Goal: Task Accomplishment & Management: Manage account settings

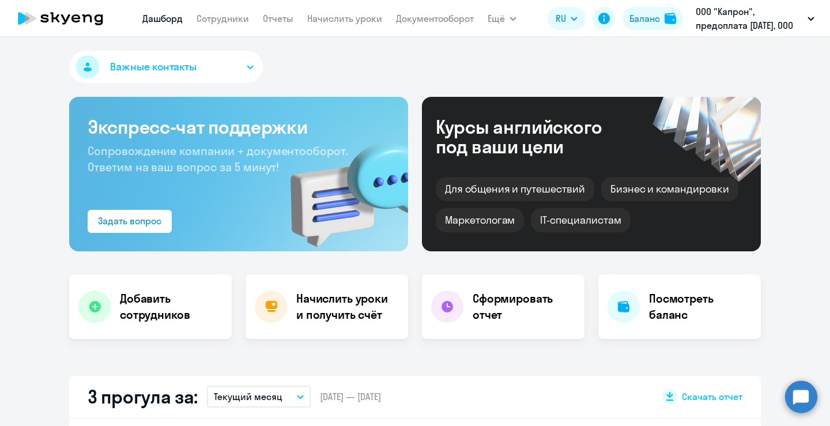
select select "30"
click at [241, 20] on link "Сотрудники" at bounding box center [222, 19] width 52 height 12
select select "30"
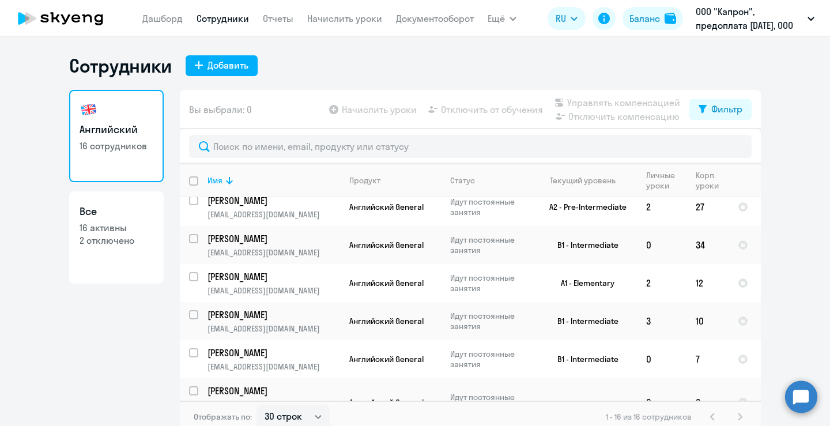
scroll to position [170, 0]
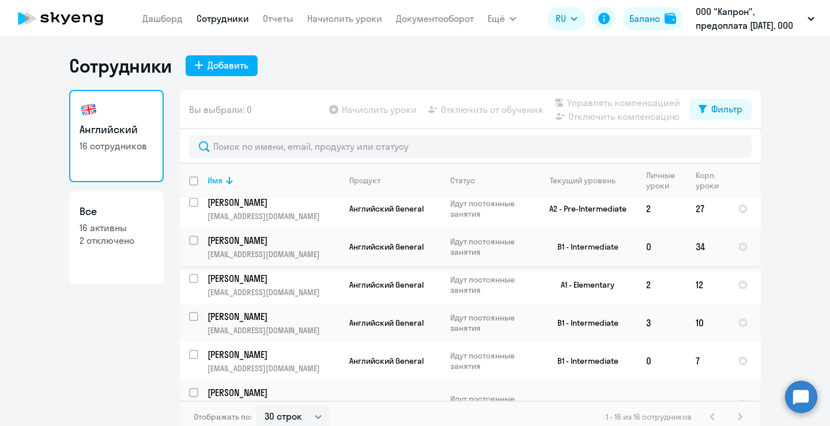
click at [294, 249] on p "[EMAIL_ADDRESS][DOMAIN_NAME]" at bounding box center [273, 254] width 132 height 10
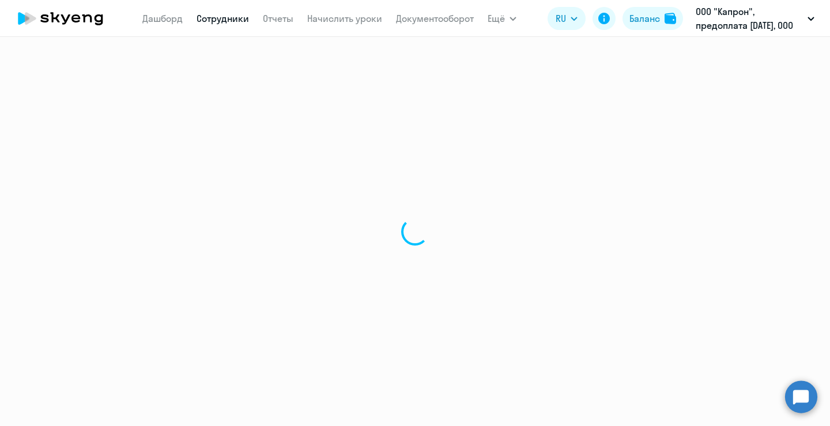
select select "english"
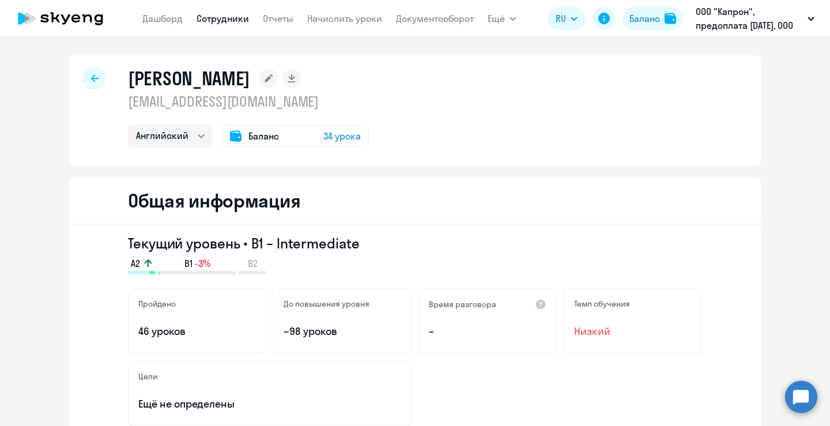
click at [287, 130] on div "Баланс 34 урока" at bounding box center [295, 135] width 147 height 23
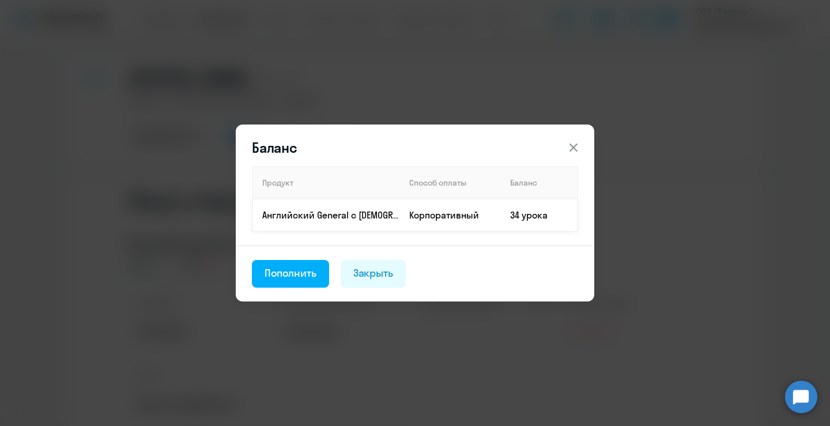
click at [428, 216] on td "Корпоративный" at bounding box center [450, 215] width 101 height 32
click at [564, 151] on button at bounding box center [573, 147] width 23 height 23
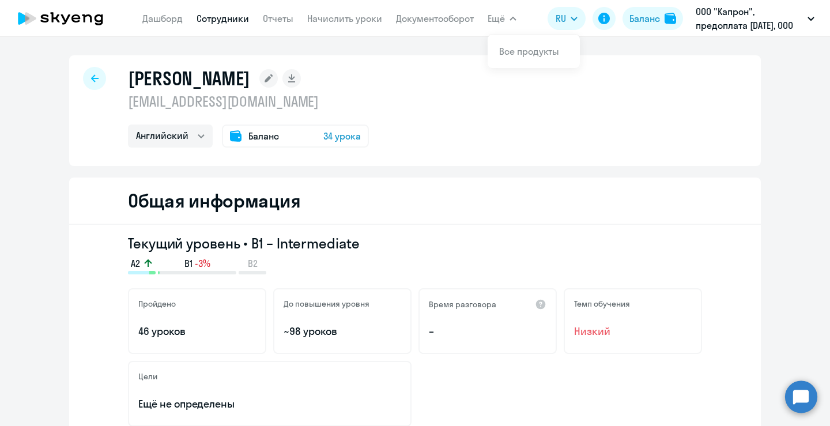
click at [500, 16] on span "Ещё" at bounding box center [496, 19] width 17 height 14
click at [85, 78] on div at bounding box center [94, 78] width 23 height 23
select select "30"
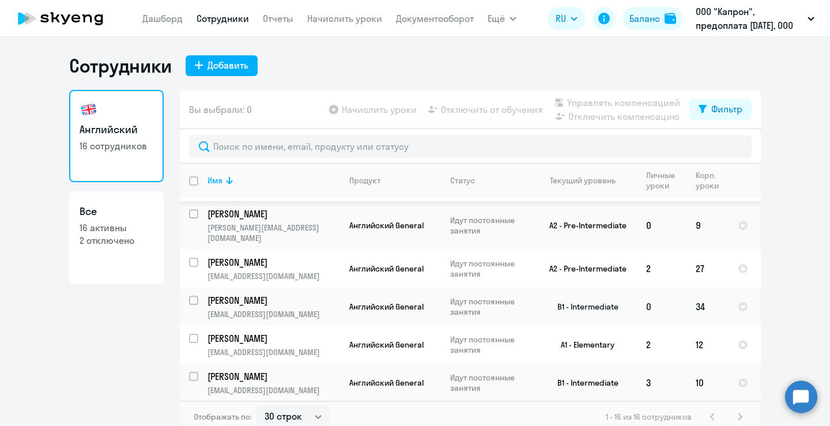
scroll to position [115, 0]
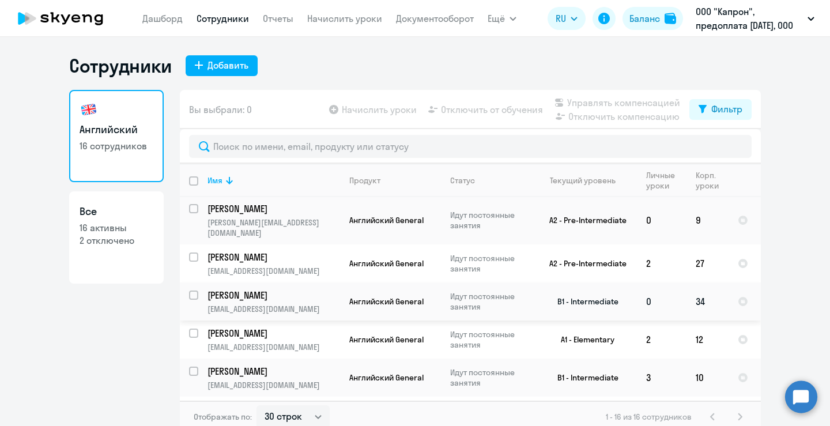
click at [192, 290] on input "select row 16381430" at bounding box center [200, 301] width 23 height 23
checkbox input "true"
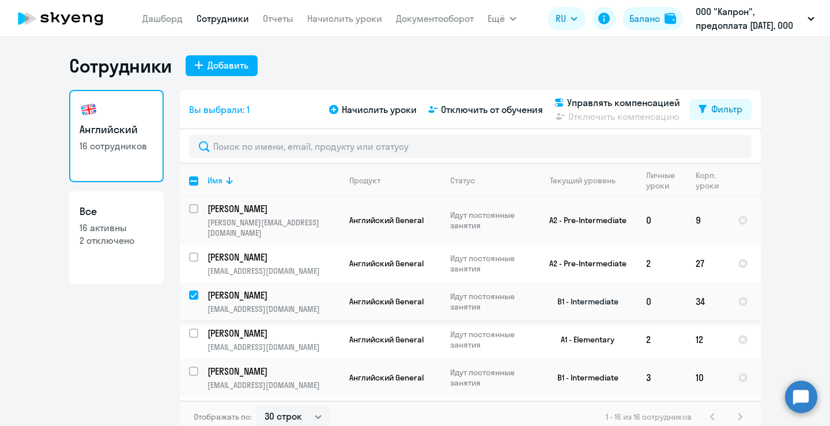
click at [652, 285] on td "0" at bounding box center [662, 301] width 50 height 38
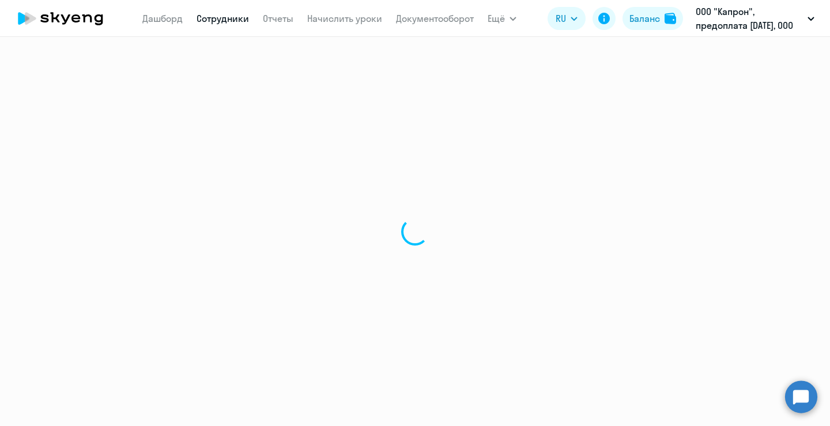
select select "english"
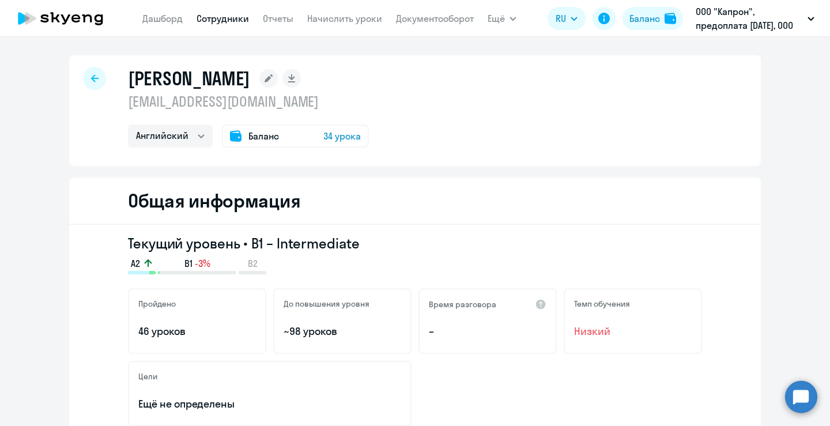
click at [248, 132] on span "Баланс" at bounding box center [263, 136] width 31 height 14
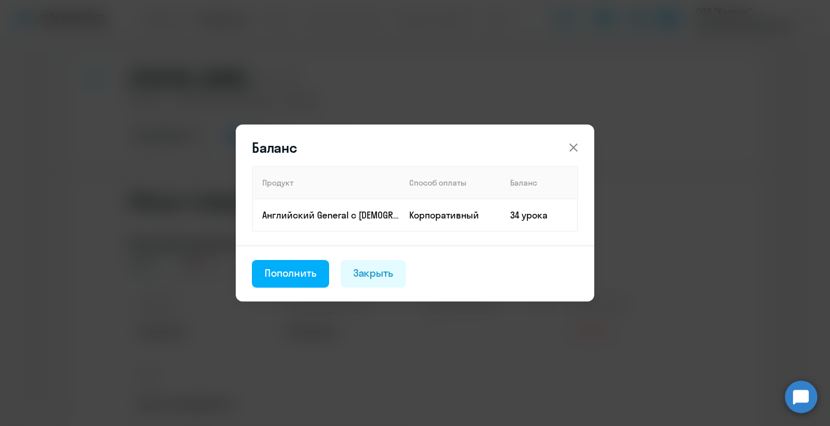
click at [568, 146] on icon at bounding box center [573, 148] width 14 height 14
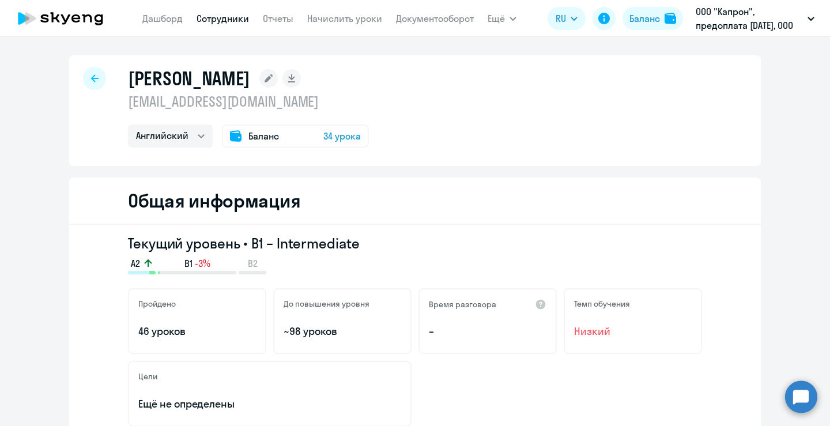
select select "30"
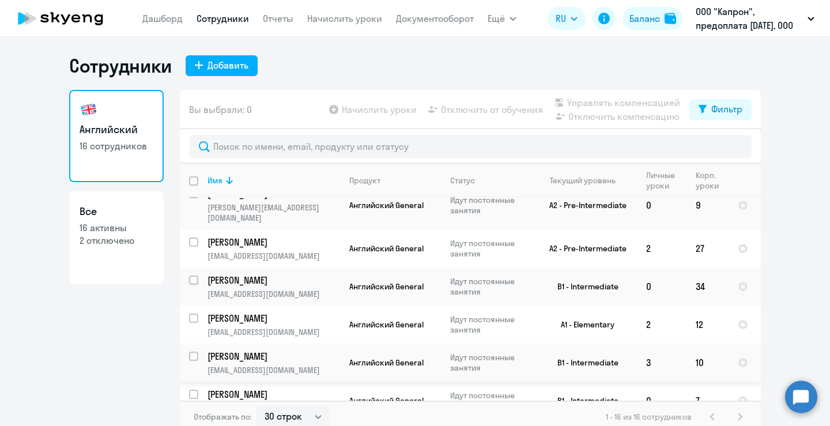
scroll to position [55, 0]
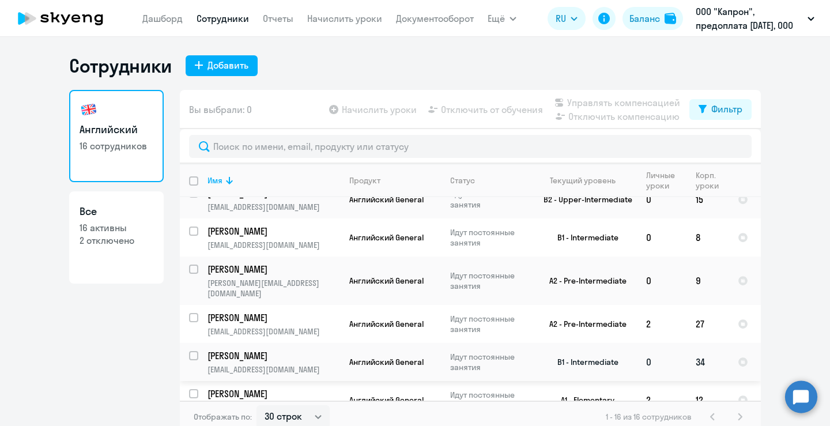
click at [692, 354] on td "34" at bounding box center [707, 362] width 42 height 38
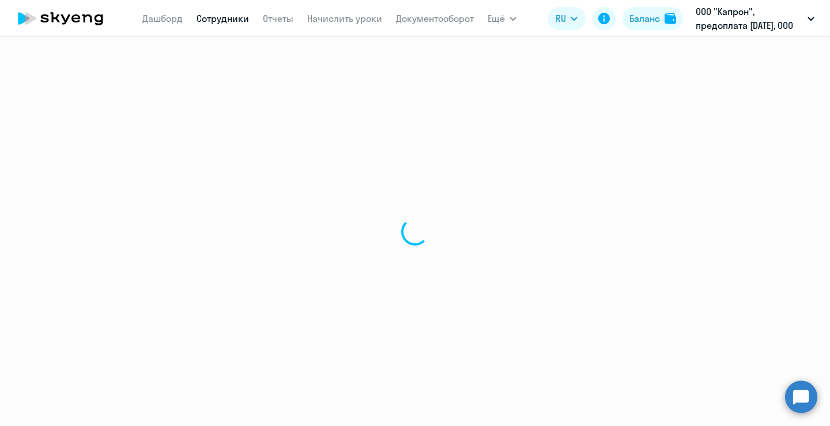
select select "english"
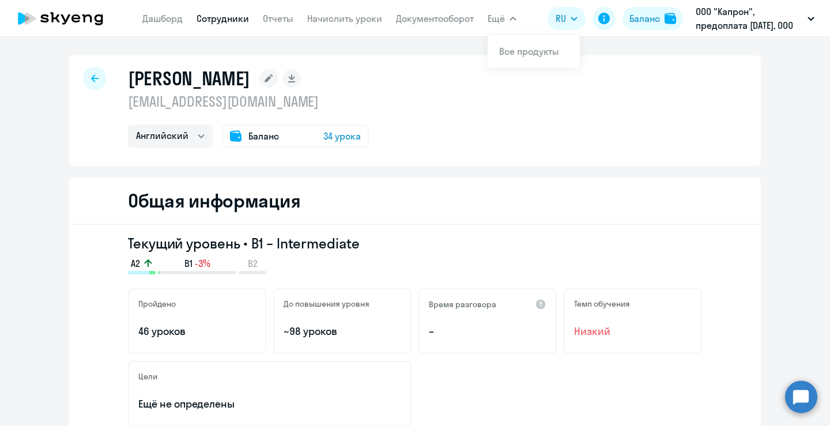
click at [499, 24] on span "Ещё" at bounding box center [496, 19] width 17 height 14
click at [361, 16] on link "Начислить уроки" at bounding box center [344, 19] width 75 height 12
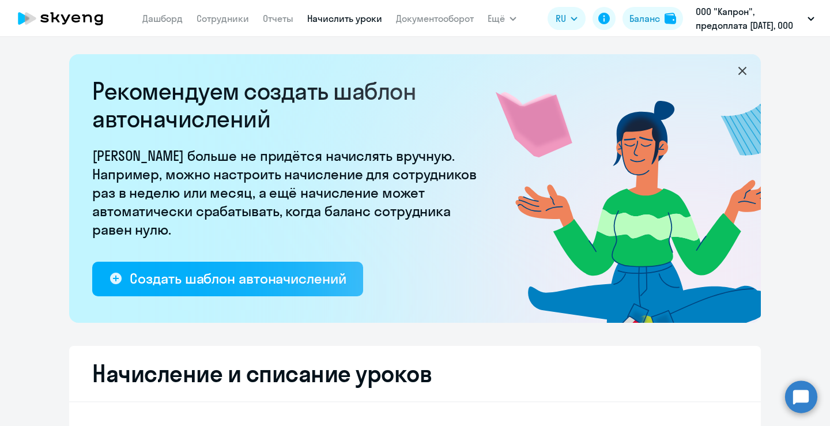
select select "10"
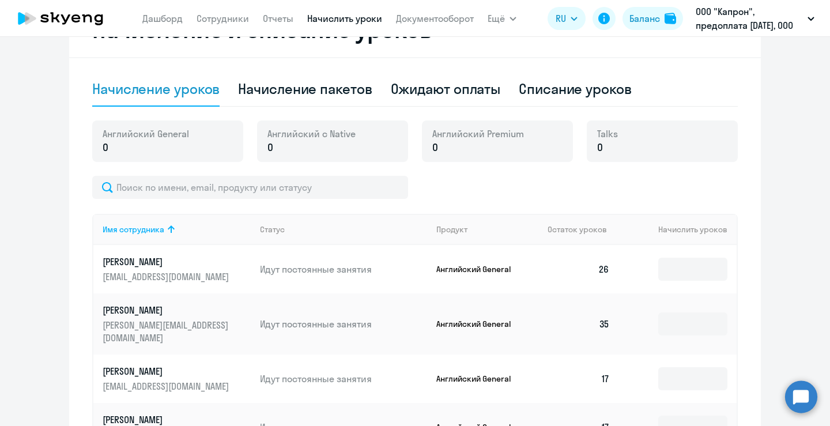
scroll to position [346, 0]
